Goal: Transaction & Acquisition: Purchase product/service

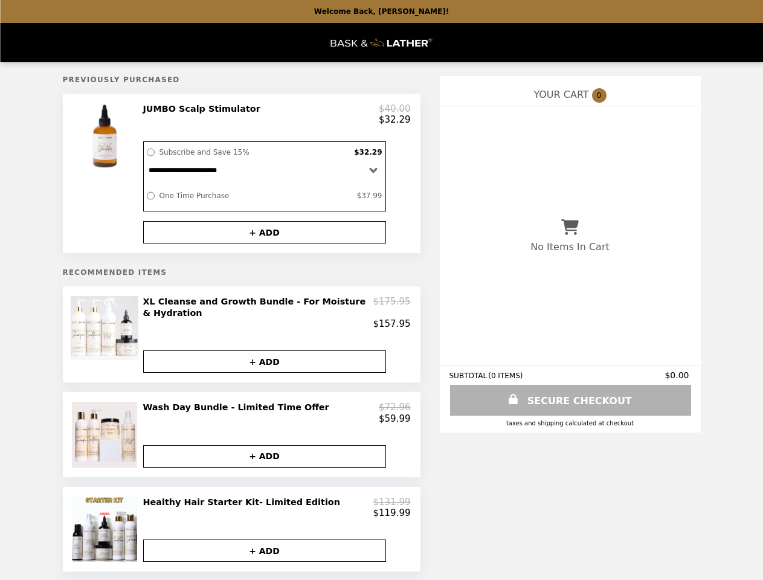
click at [106, 177] on div at bounding box center [106, 173] width 68 height 140
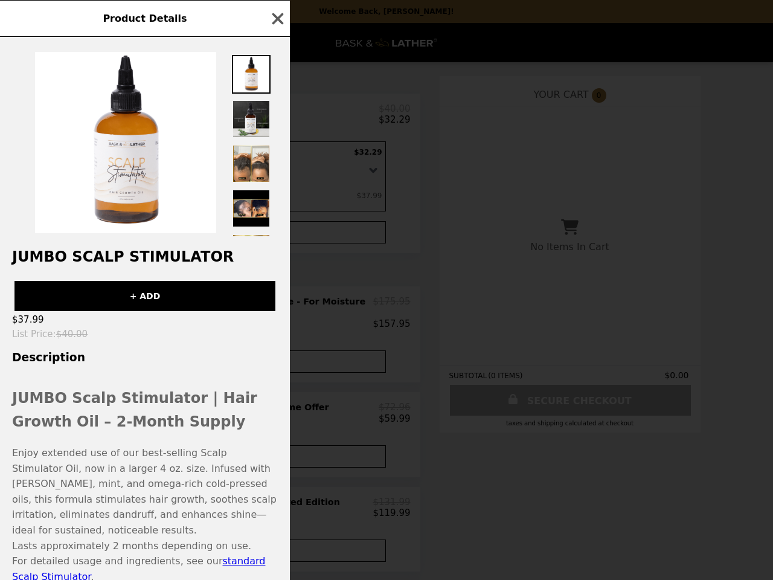
click at [277, 117] on div "Product Details JUMBO Scalp Stimulator + ADD $37.99 List Price : $40.00 Descrip…" at bounding box center [386, 290] width 773 height 580
click at [264, 238] on div "JUMBO Scalp Stimulator + ADD $37.99 List Price : $40.00 Description JUMBO Scalp…" at bounding box center [145, 308] width 290 height 543
click at [106, 338] on div "Product Details JUMBO Scalp Stimulator + ADD $37.99 List Price : $40.00 Descrip…" at bounding box center [386, 290] width 773 height 580
click at [277, 315] on div "$37.99" at bounding box center [145, 319] width 290 height 17
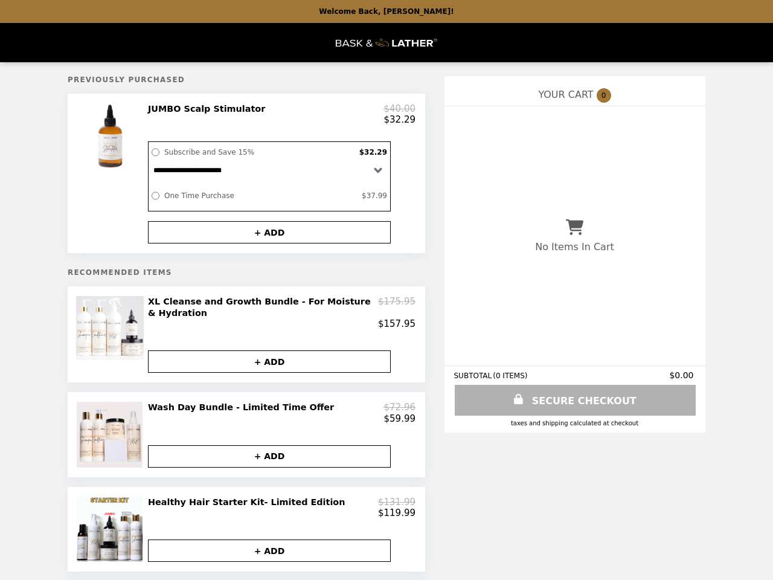
click at [264, 360] on button "+ ADD" at bounding box center [269, 361] width 243 height 22
click at [106, 435] on img at bounding box center [111, 434] width 68 height 65
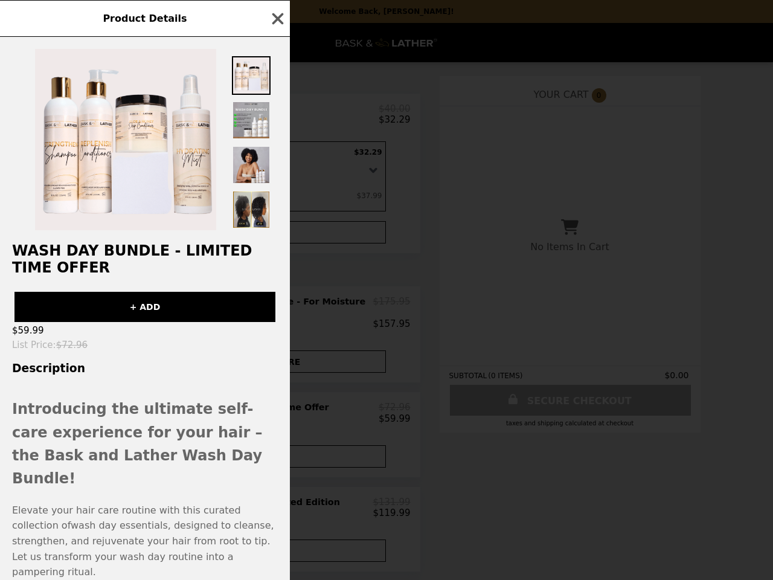
click at [277, 413] on div "Product Details Wash Day Bundle - Limited Time Offer + ADD $59.99 List Price : …" at bounding box center [386, 290] width 773 height 580
click at [264, 458] on h2 "Introducing the ultimate self-care experience for your hair – the Bask and Lath…" at bounding box center [145, 443] width 266 height 93
click at [106, 533] on div "Product Details Wash Day Bundle - Limited Time Offer + ADD $59.99 List Price : …" at bounding box center [386, 290] width 773 height 580
